Goal: Task Accomplishment & Management: Manage account settings

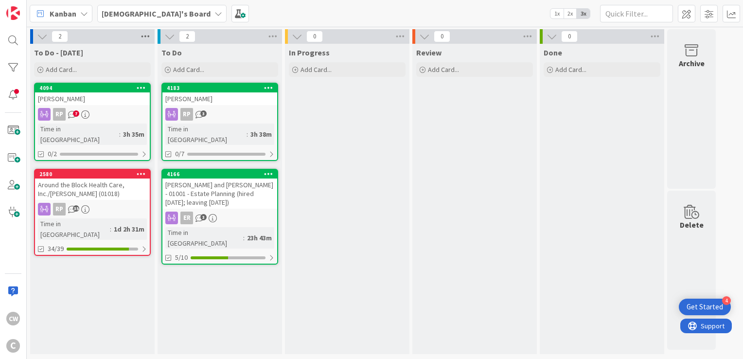
click at [142, 37] on icon at bounding box center [145, 36] width 13 height 15
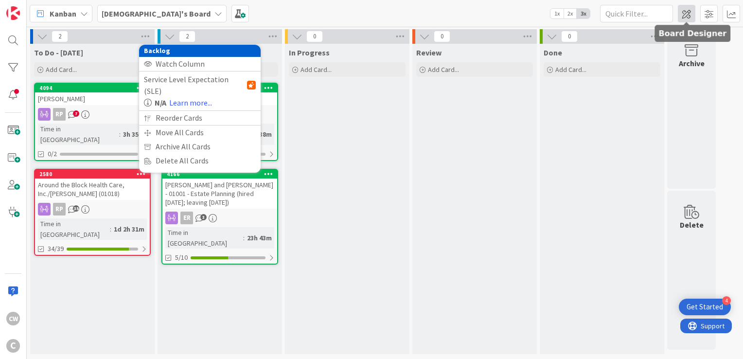
click at [684, 13] on span at bounding box center [687, 14] width 18 height 18
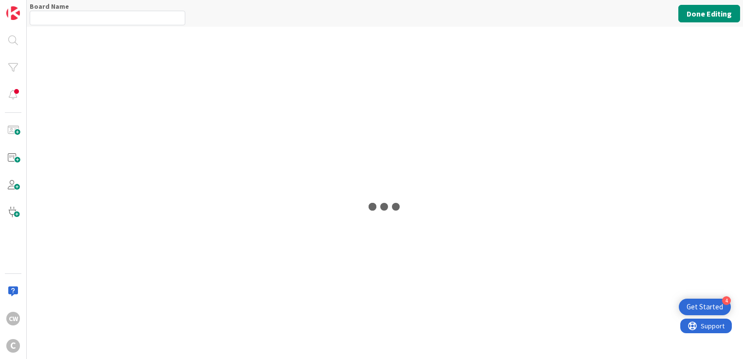
type input "[DEMOGRAPHIC_DATA]'s Board"
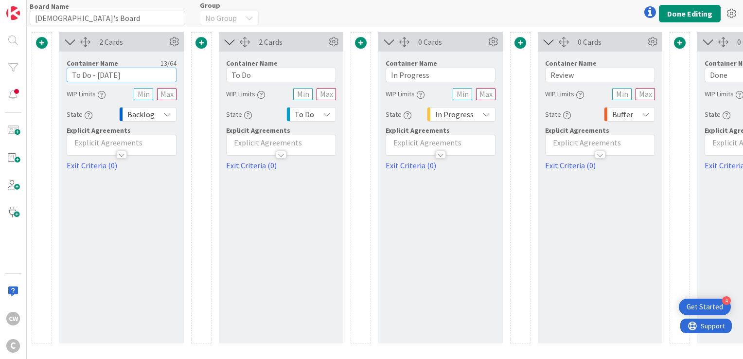
drag, startPoint x: 119, startPoint y: 72, endPoint x: 62, endPoint y: 74, distance: 56.5
click at [62, 74] on div "Container Name 13 / 64 To Do - [DATE] WIP Limits State Backlog Explicit Agreeme…" at bounding box center [121, 112] width 125 height 120
type input "Incoming Assignments"
drag, startPoint x: 247, startPoint y: 77, endPoint x: 231, endPoint y: 77, distance: 16.5
click at [231, 77] on input "To Do" at bounding box center [281, 75] width 110 height 15
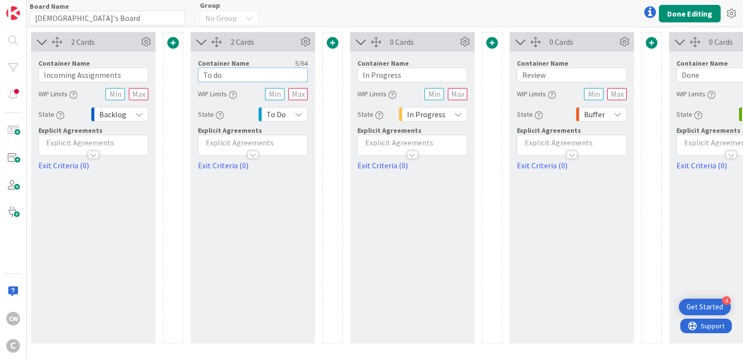
scroll to position [0, 29]
type input "To do"
drag, startPoint x: 422, startPoint y: 75, endPoint x: 359, endPoint y: 74, distance: 63.3
click at [359, 74] on input "In Progress" at bounding box center [412, 75] width 110 height 15
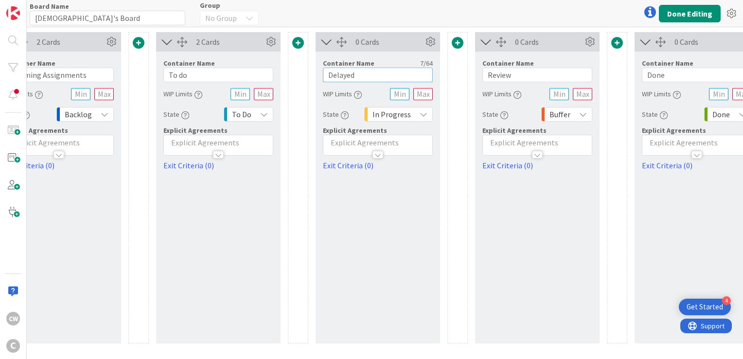
scroll to position [0, 64]
type input "Delayed"
click at [485, 76] on input "Review" at bounding box center [537, 75] width 110 height 15
type input "Ready for Review"
click at [700, 15] on button "Done Editing" at bounding box center [690, 14] width 62 height 18
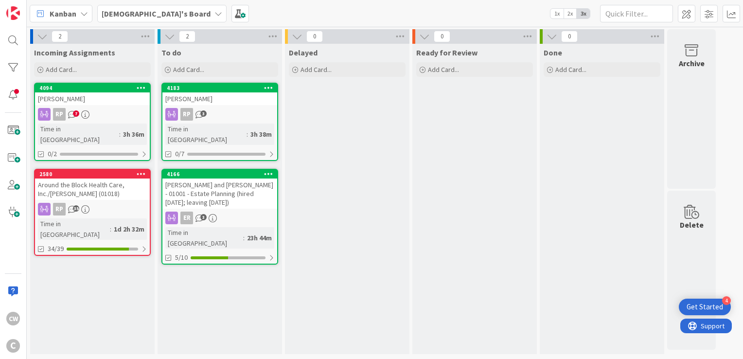
click at [214, 184] on div "[PERSON_NAME] and [PERSON_NAME] - 01001 - Estate Planning (hired [DATE]; leavin…" at bounding box center [219, 194] width 115 height 30
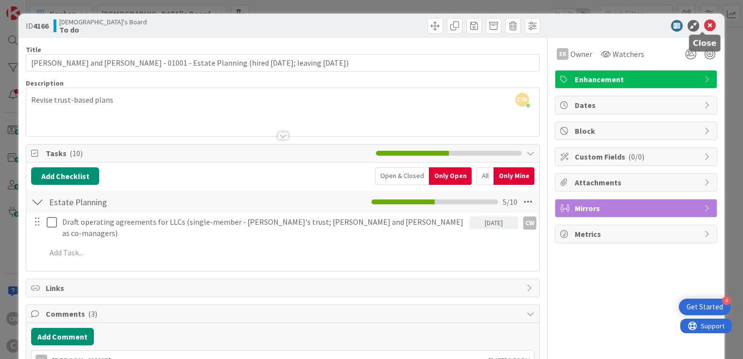
click at [704, 24] on icon at bounding box center [710, 26] width 12 height 12
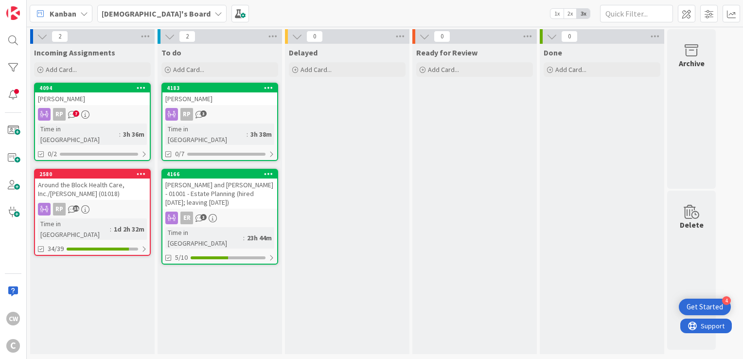
click at [240, 104] on div "[PERSON_NAME]" at bounding box center [219, 98] width 115 height 13
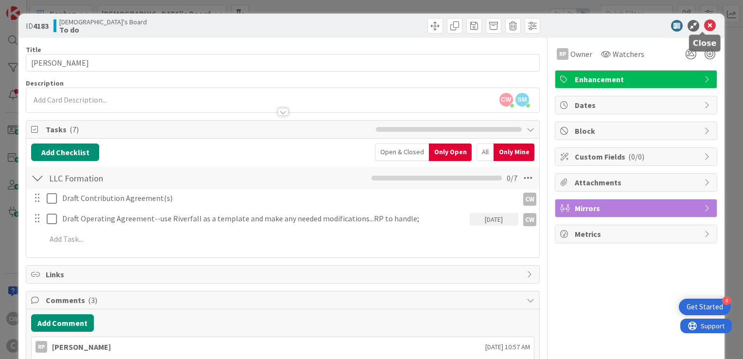
click at [705, 20] on icon at bounding box center [710, 26] width 12 height 12
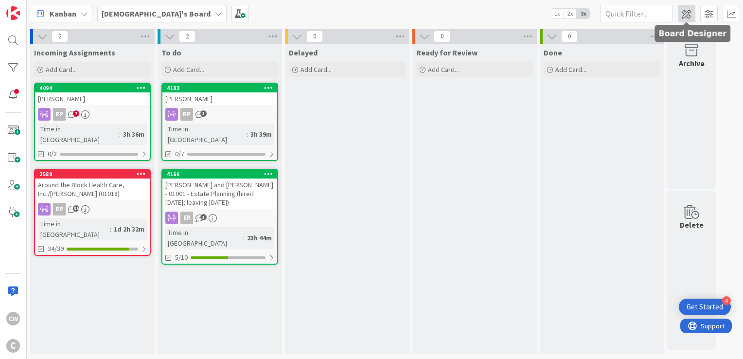
click at [690, 15] on span at bounding box center [687, 14] width 18 height 18
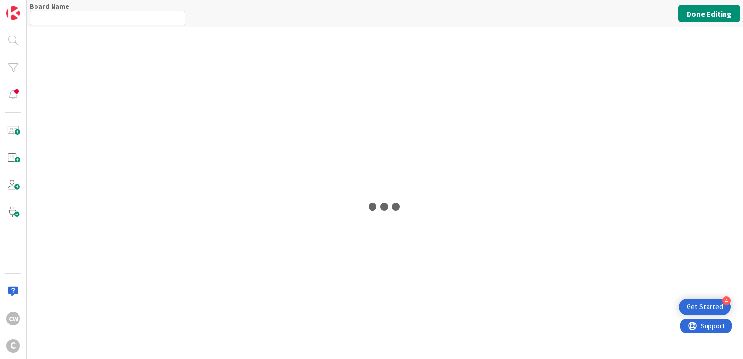
type input "[DEMOGRAPHIC_DATA]'s Board"
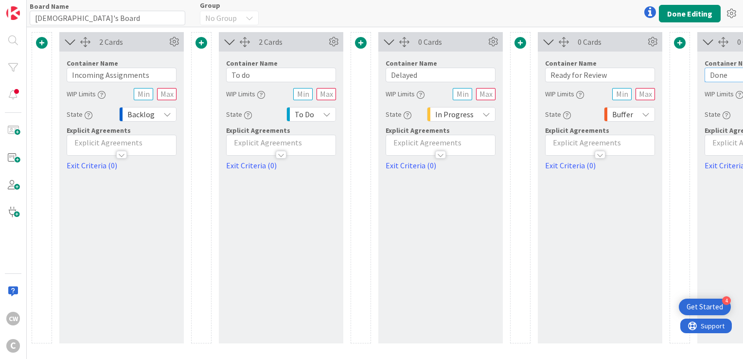
drag, startPoint x: 728, startPoint y: 73, endPoint x: 706, endPoint y: 76, distance: 21.7
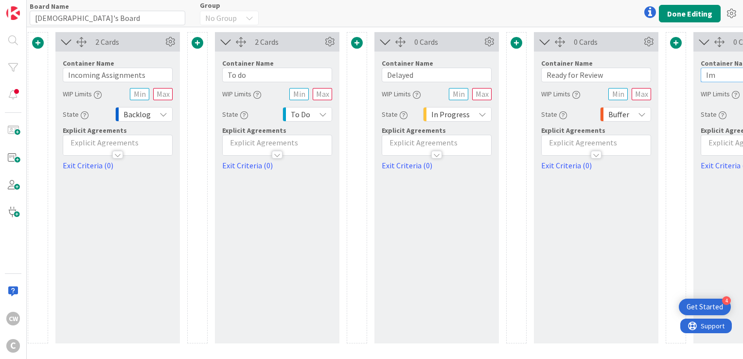
type input "I"
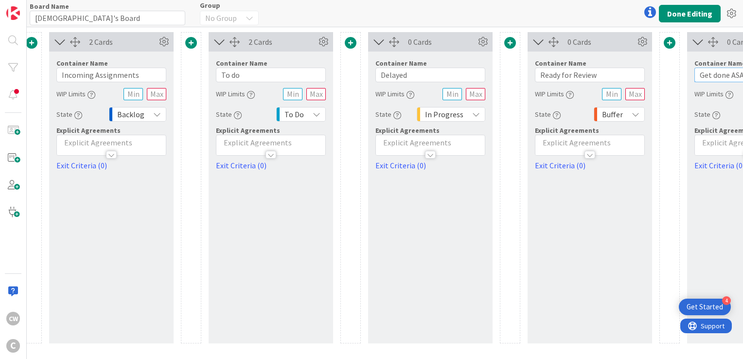
scroll to position [0, 15]
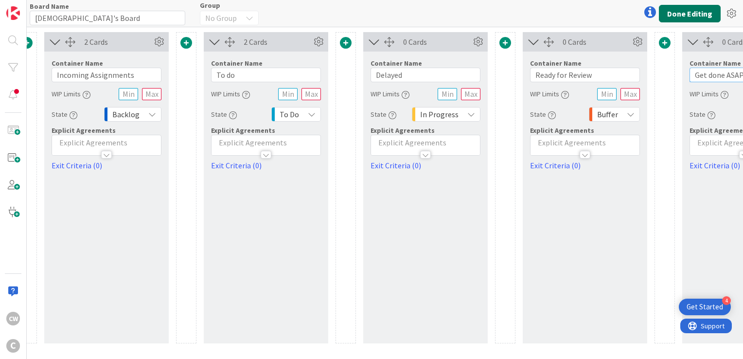
type input "Get done ASAP"
click at [689, 16] on button "Done Editing" at bounding box center [690, 14] width 62 height 18
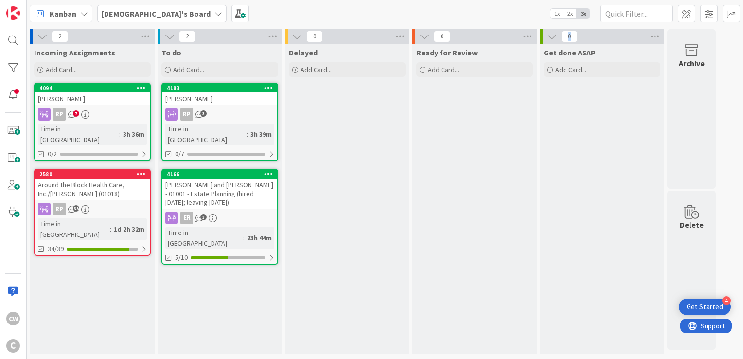
drag, startPoint x: 599, startPoint y: 39, endPoint x: 489, endPoint y: 113, distance: 132.2
click at [489, 113] on div "2 Incoming Assignments Add Card... 4094 [PERSON_NAME] RP 7 Time in Column : 3h …" at bounding box center [373, 194] width 689 height 330
click at [115, 179] on div "Around the Block Health Care, Inc./[PERSON_NAME] (01018)" at bounding box center [92, 189] width 115 height 21
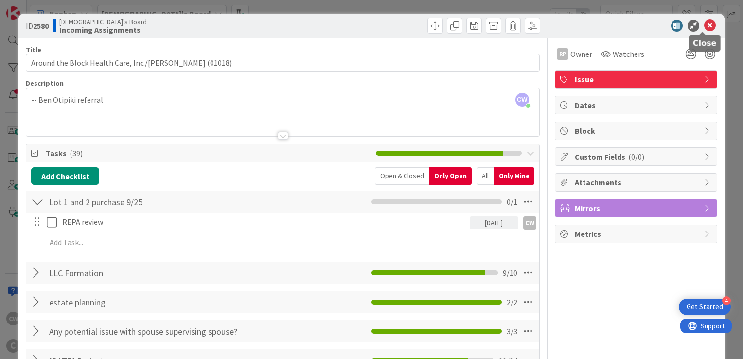
click at [708, 26] on icon at bounding box center [710, 26] width 12 height 12
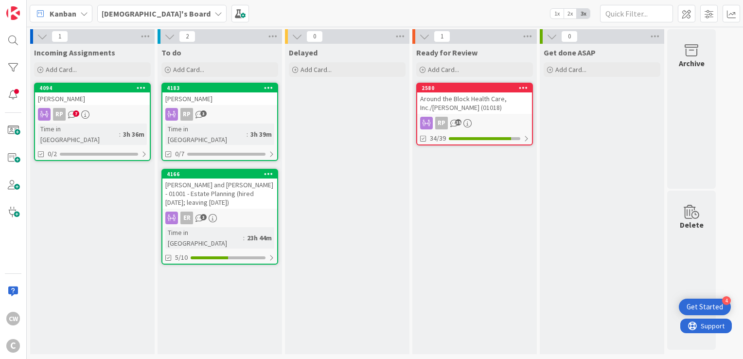
click at [83, 96] on div "[PERSON_NAME]" at bounding box center [92, 98] width 115 height 13
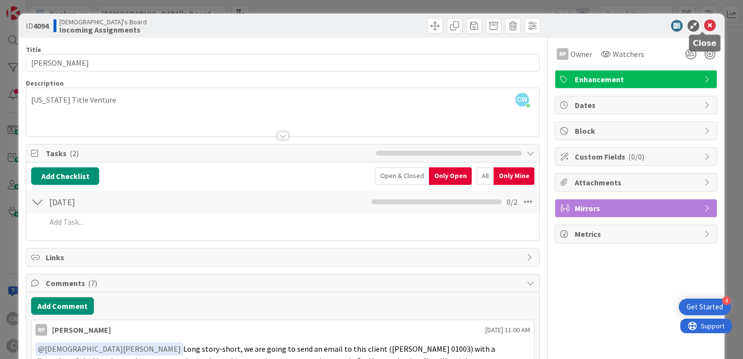
click at [704, 23] on icon at bounding box center [710, 26] width 12 height 12
